Goal: Task Accomplishment & Management: Complete application form

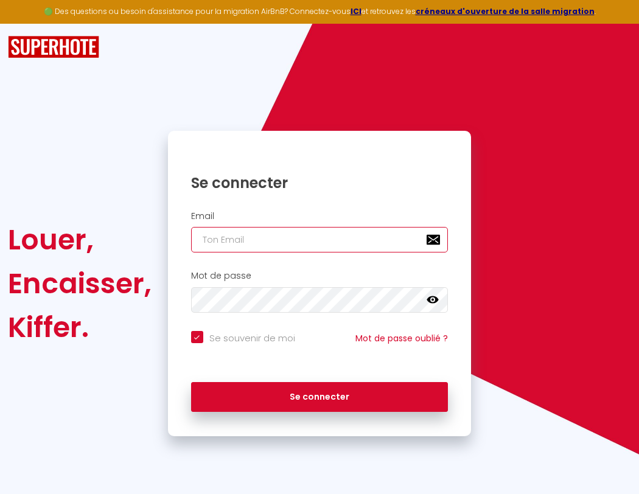
type input "l"
checkbox input "true"
type input "le"
checkbox input "true"
type input "les"
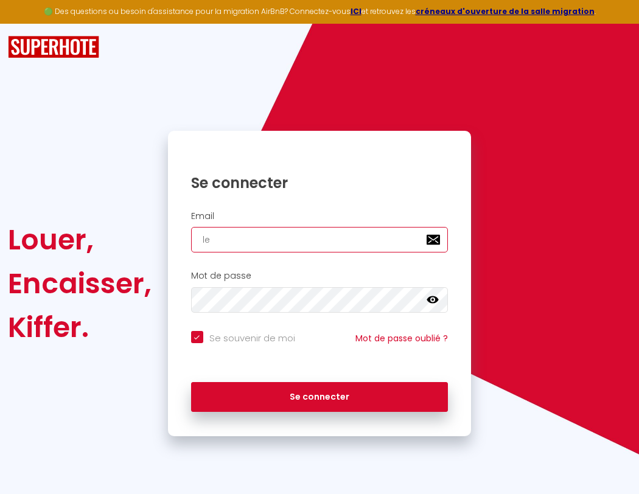
checkbox input "true"
type input "lesp"
checkbox input "true"
type input "lespa"
checkbox input "true"
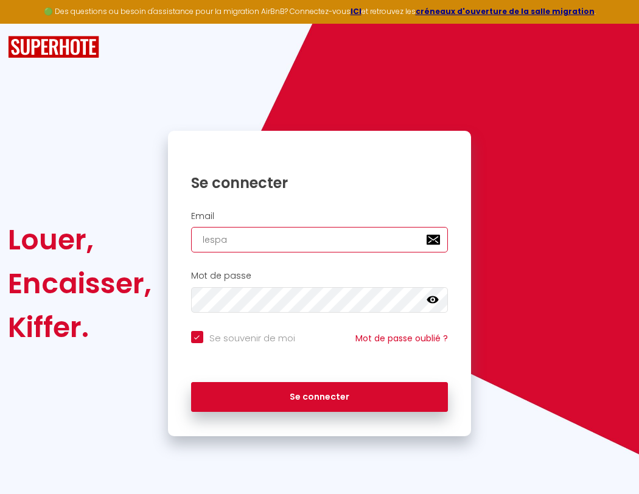
type input "lespac"
checkbox input "true"
type input "l"
checkbox input "true"
type input "lespace"
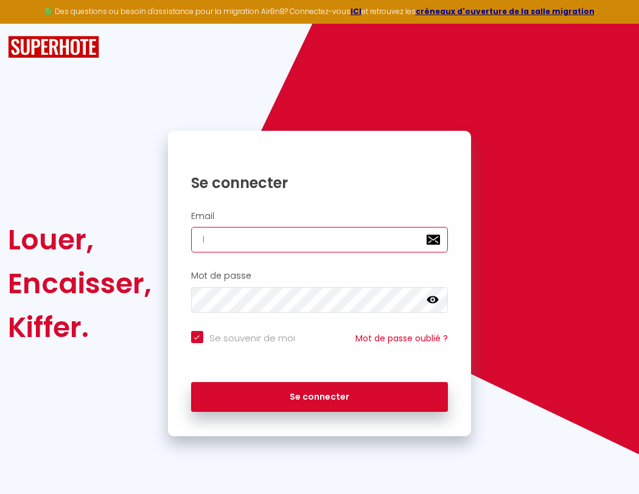
checkbox input "true"
type input "le"
checkbox input "true"
type input "lespaced"
checkbox input "true"
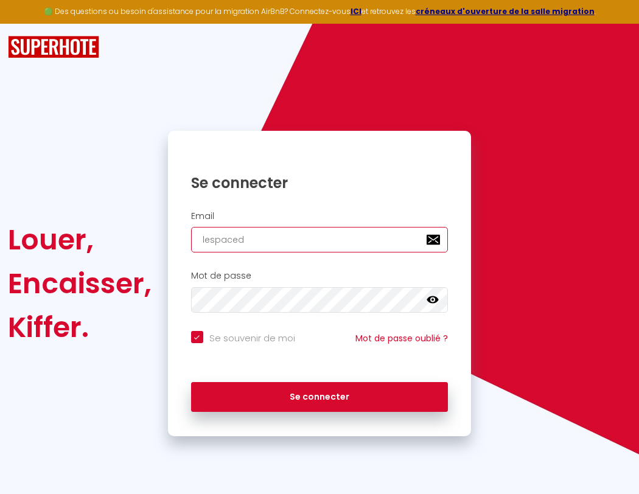
type input "les"
checkbox input "true"
type input "lespacede"
checkbox input "true"
type input "lesp"
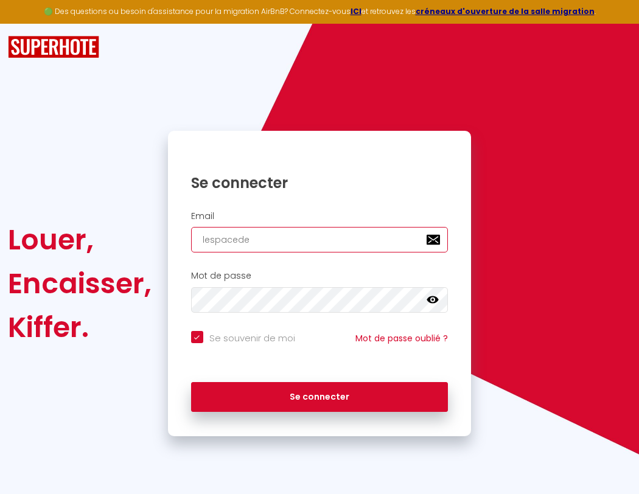
checkbox input "true"
type input "lespacedet"
checkbox input "true"
type input "lespa"
checkbox input "true"
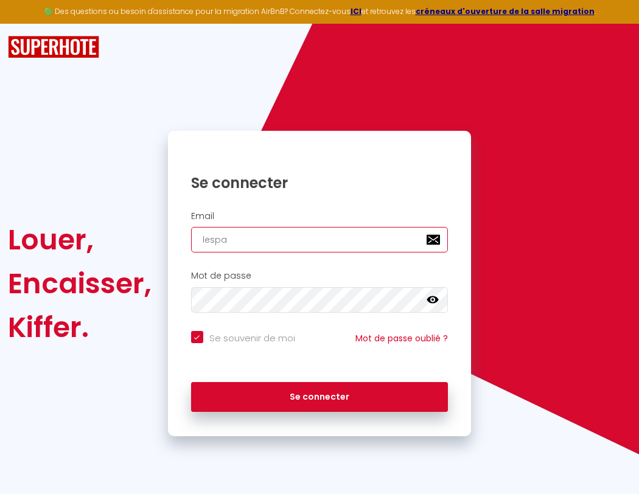
type input "lespacedete"
checkbox input "true"
type input "lespac"
checkbox input "true"
type input "lespacedeten"
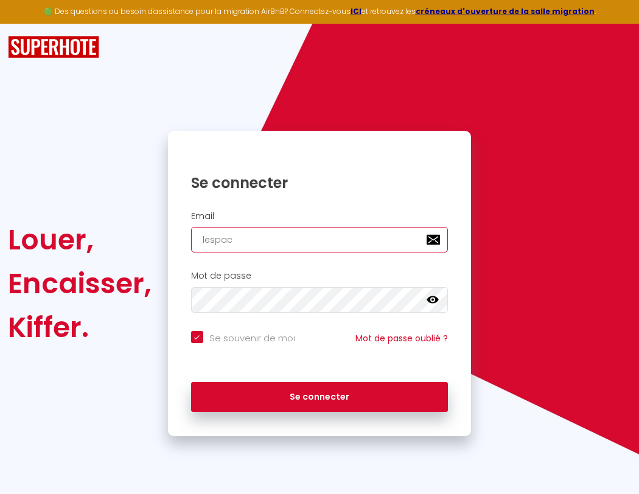
checkbox input "true"
type input "lespace"
checkbox input "true"
type input "lespacedetent"
checkbox input "true"
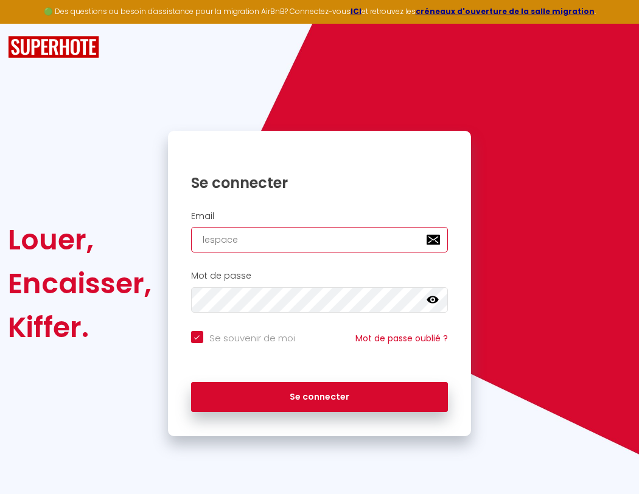
type input "l"
checkbox input "true"
type input "lespaced"
checkbox input "true"
type input "lespacedetente"
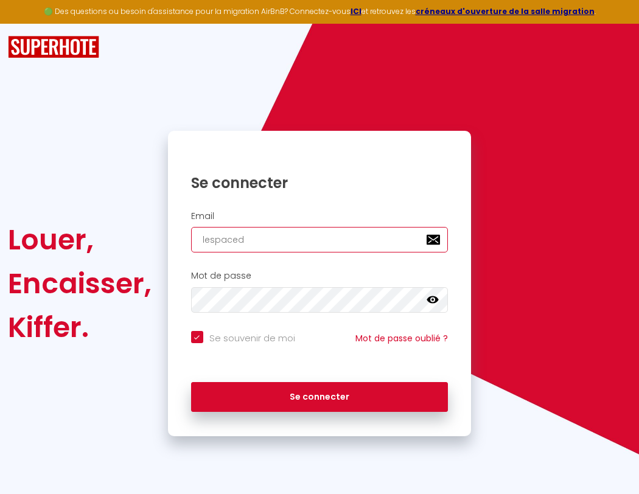
checkbox input "true"
type input "lespacede"
checkbox input "true"
type input "lespacedetente@"
checkbox input "true"
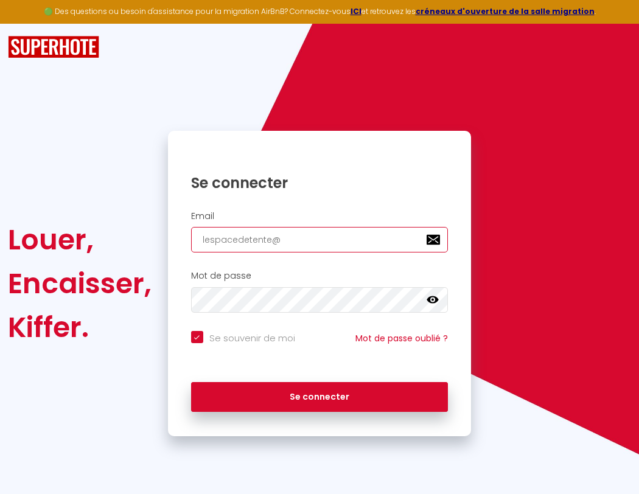
type input "lespacedet"
checkbox input "true"
type input "lespacedetente@g"
checkbox input "true"
type input "lespacedete"
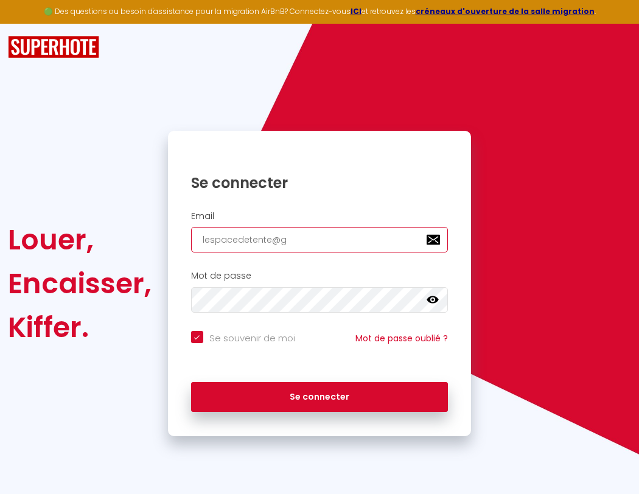
checkbox input "true"
type input "lespacedetente@gm"
checkbox input "true"
type input "lespacedeten"
checkbox input "true"
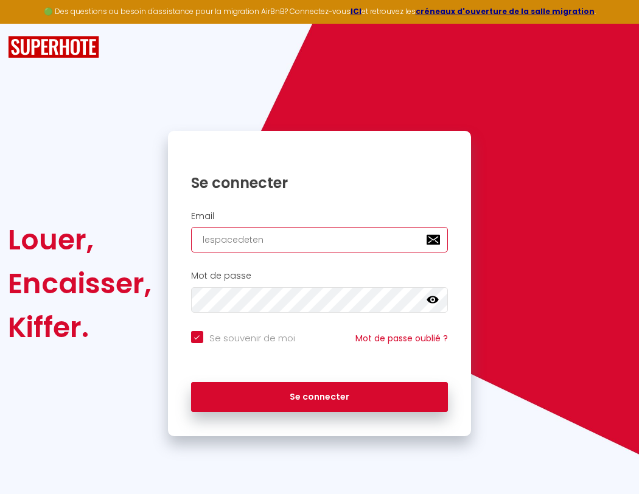
type input "lespacedetente@gma"
checkbox input "true"
type input "lespacedetent"
checkbox input "true"
